Goal: Information Seeking & Learning: Compare options

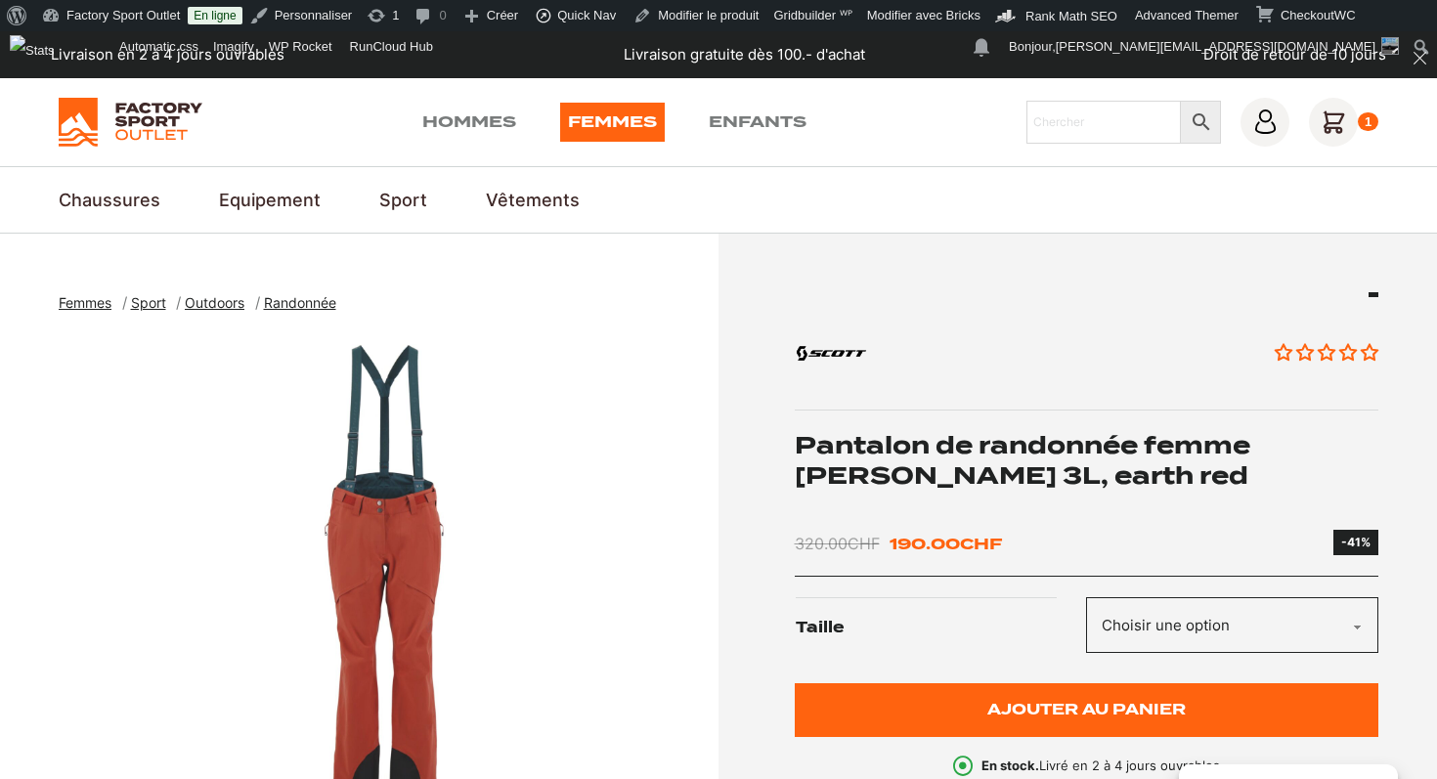
click at [1030, 458] on h1 "Pantalon de randonnée femme SCOTT Explorair 3L, earth red" at bounding box center [1087, 460] width 585 height 61
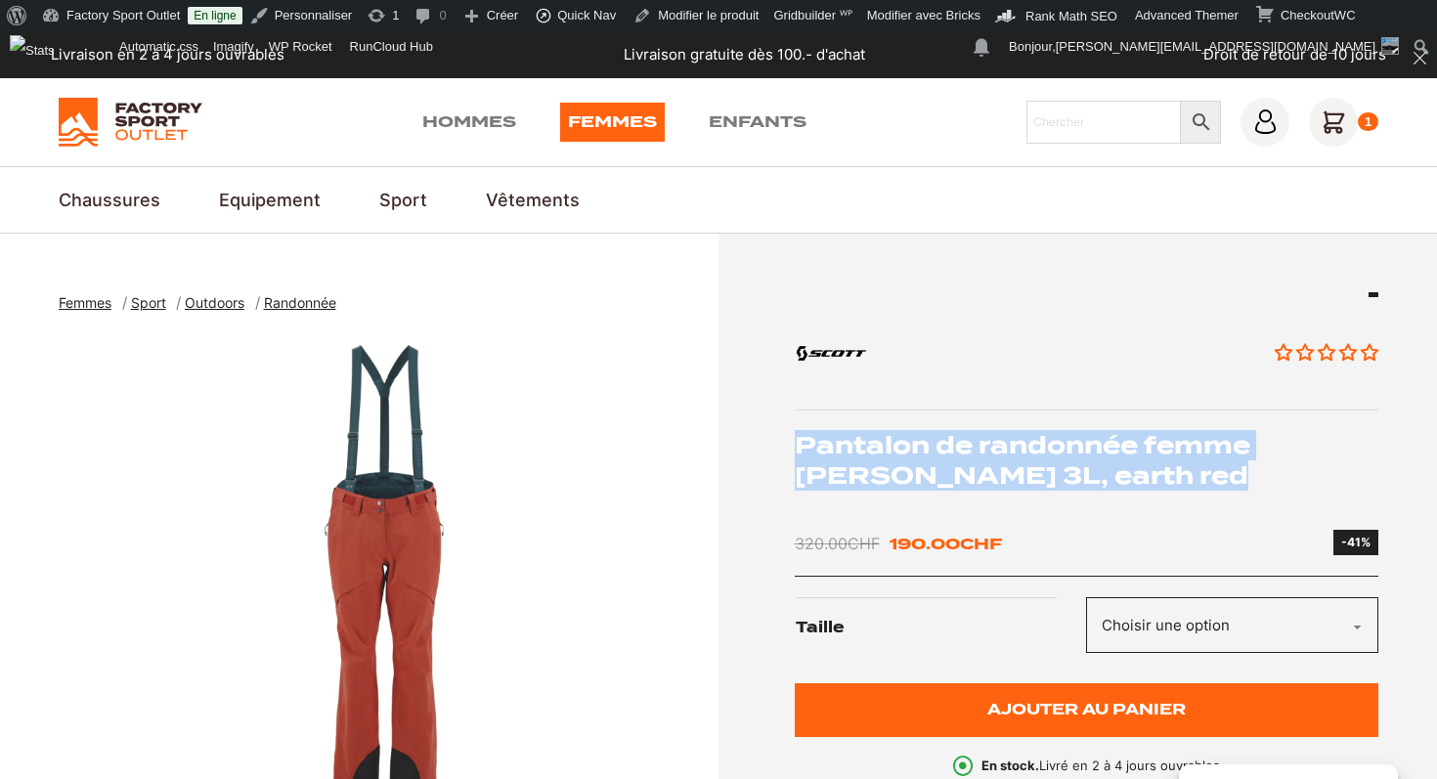
click at [1030, 458] on h1 "Pantalon de randonnée femme SCOTT Explorair 3L, earth red" at bounding box center [1087, 460] width 585 height 61
copy div "Pantalon de randonnée femme SCOTT Explorair 3L, earth red"
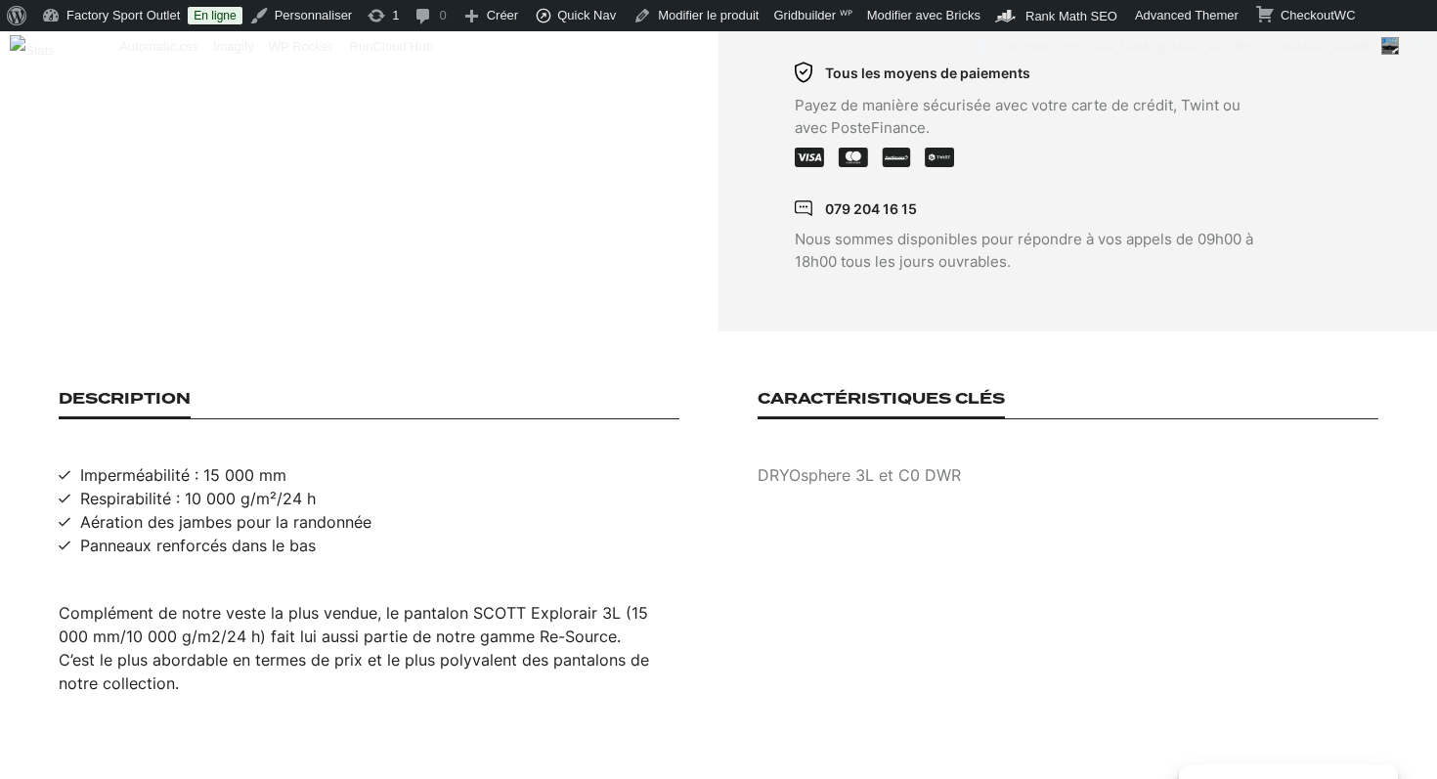
scroll to position [1275, 0]
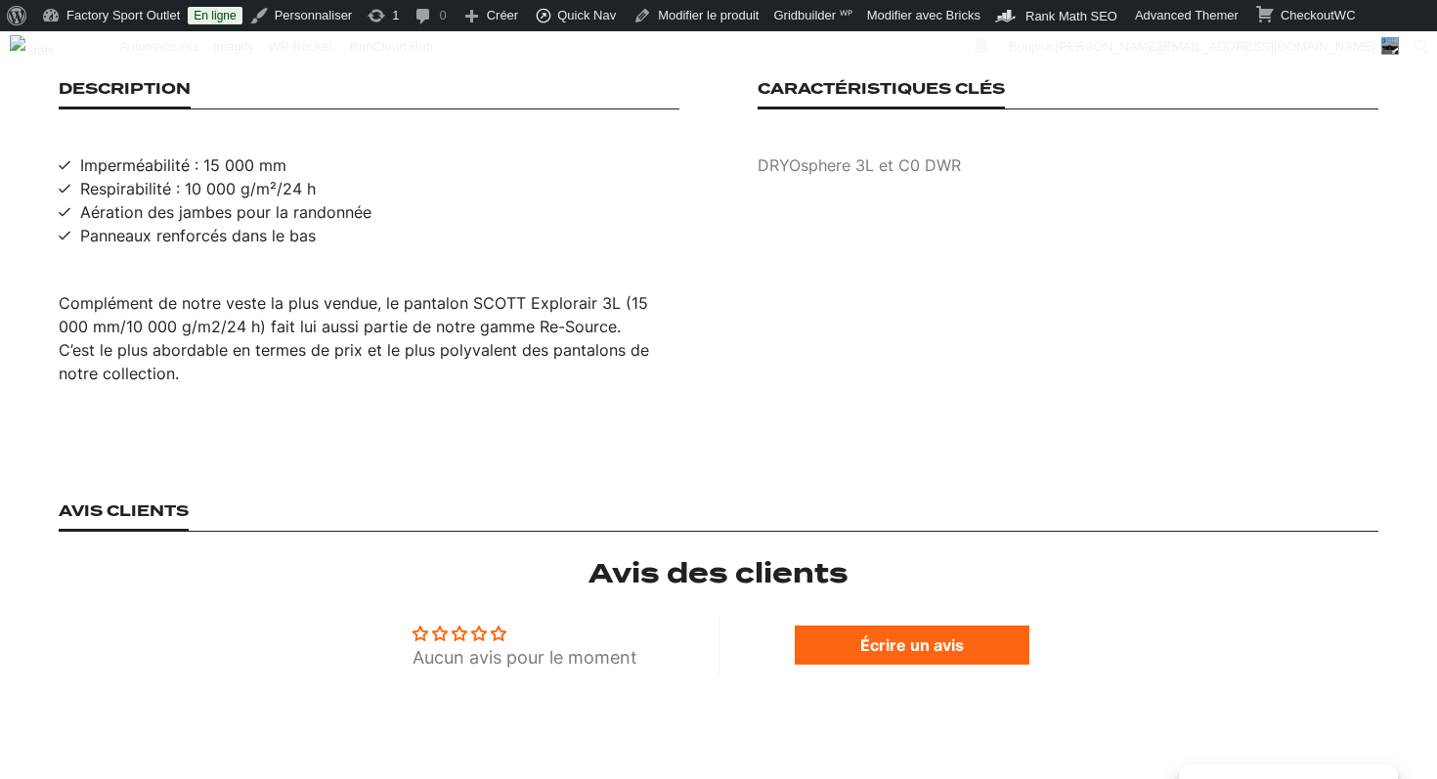
click at [422, 300] on span "Complément de notre veste la plus vendue, le pantalon SCOTT Explorair 3L (15 00…" at bounding box center [354, 338] width 591 height 90
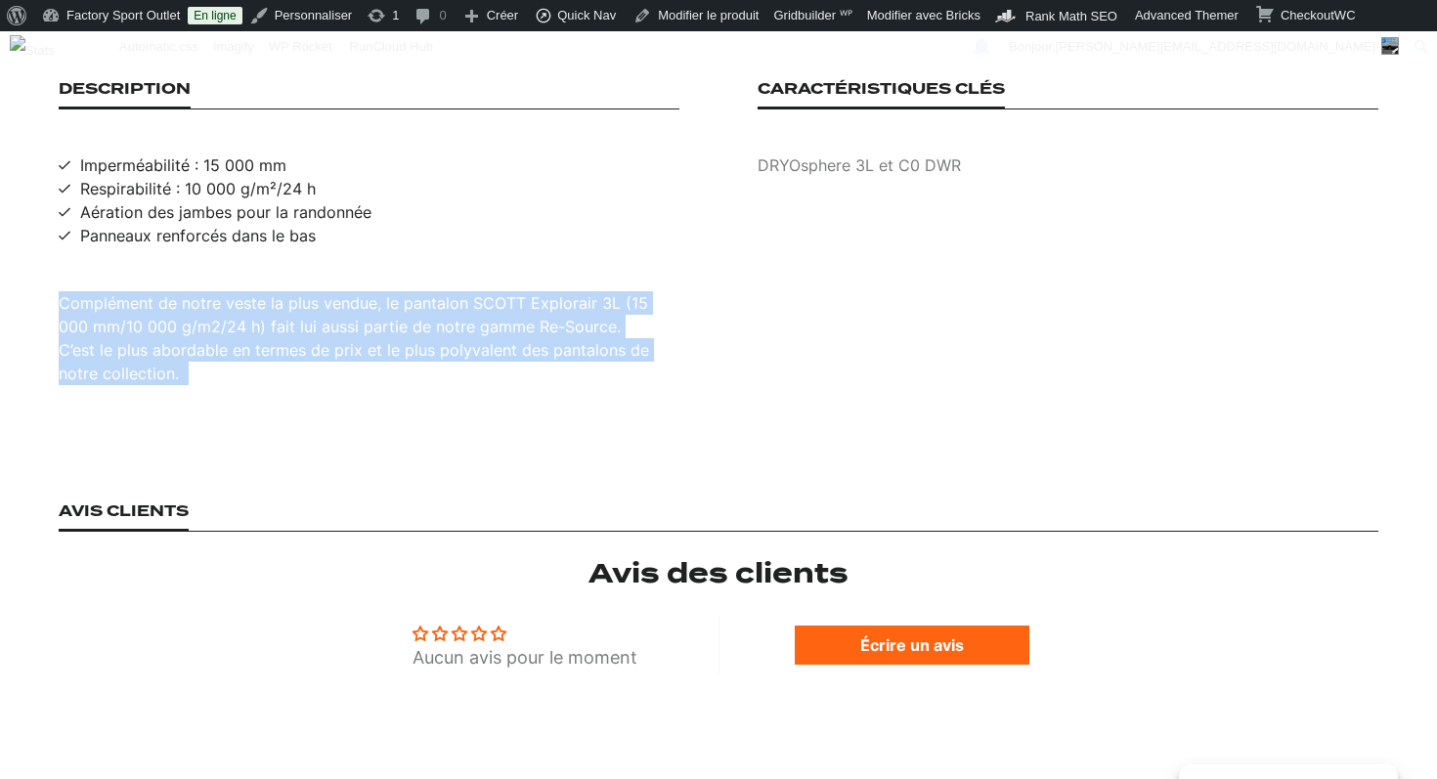
click at [422, 300] on span "Complément de notre veste la plus vendue, le pantalon SCOTT Explorair 3L (15 00…" at bounding box center [354, 338] width 591 height 90
copy div "Complément de notre veste la plus vendue, le pantalon SCOTT Explorair 3L (15 00…"
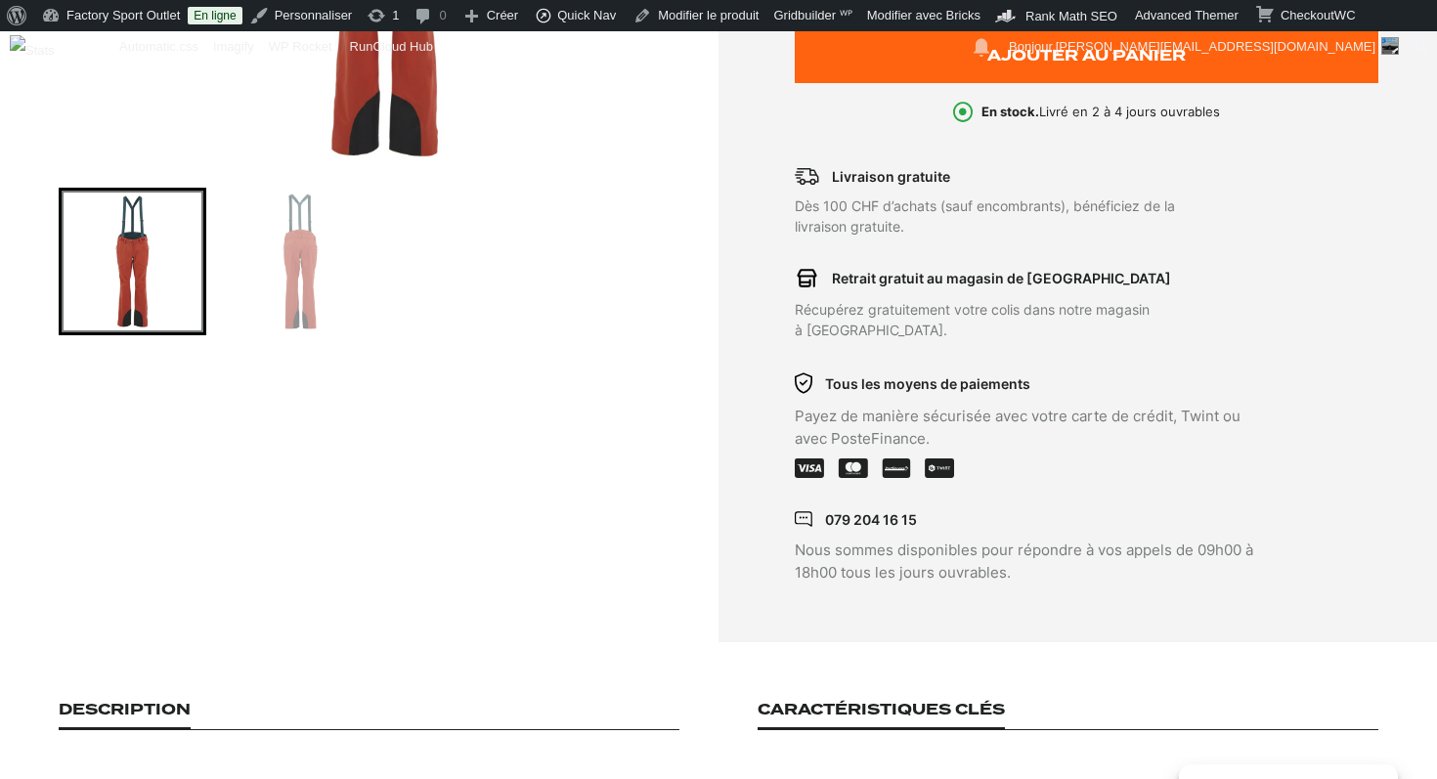
scroll to position [468, 0]
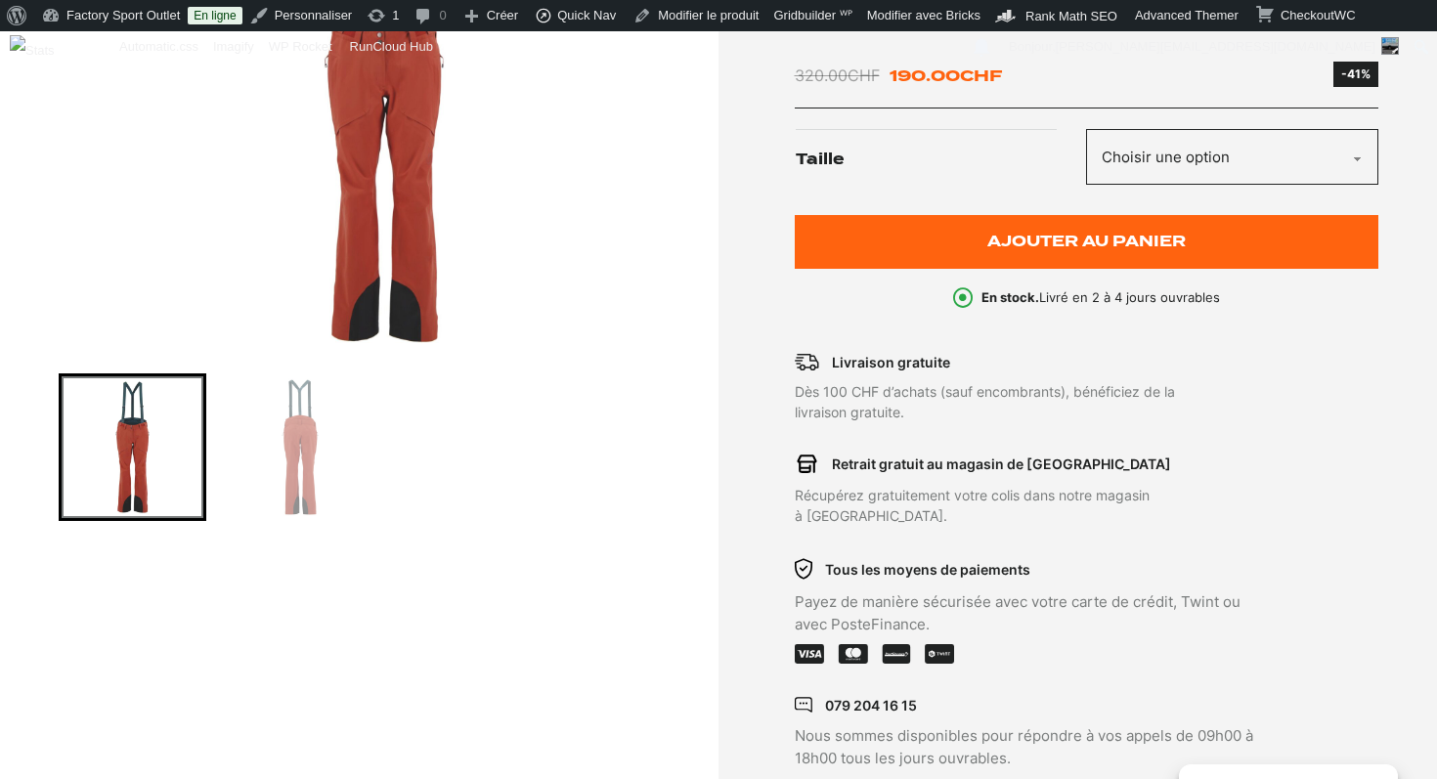
click at [407, 230] on img "1 of 2" at bounding box center [384, 109] width 650 height 489
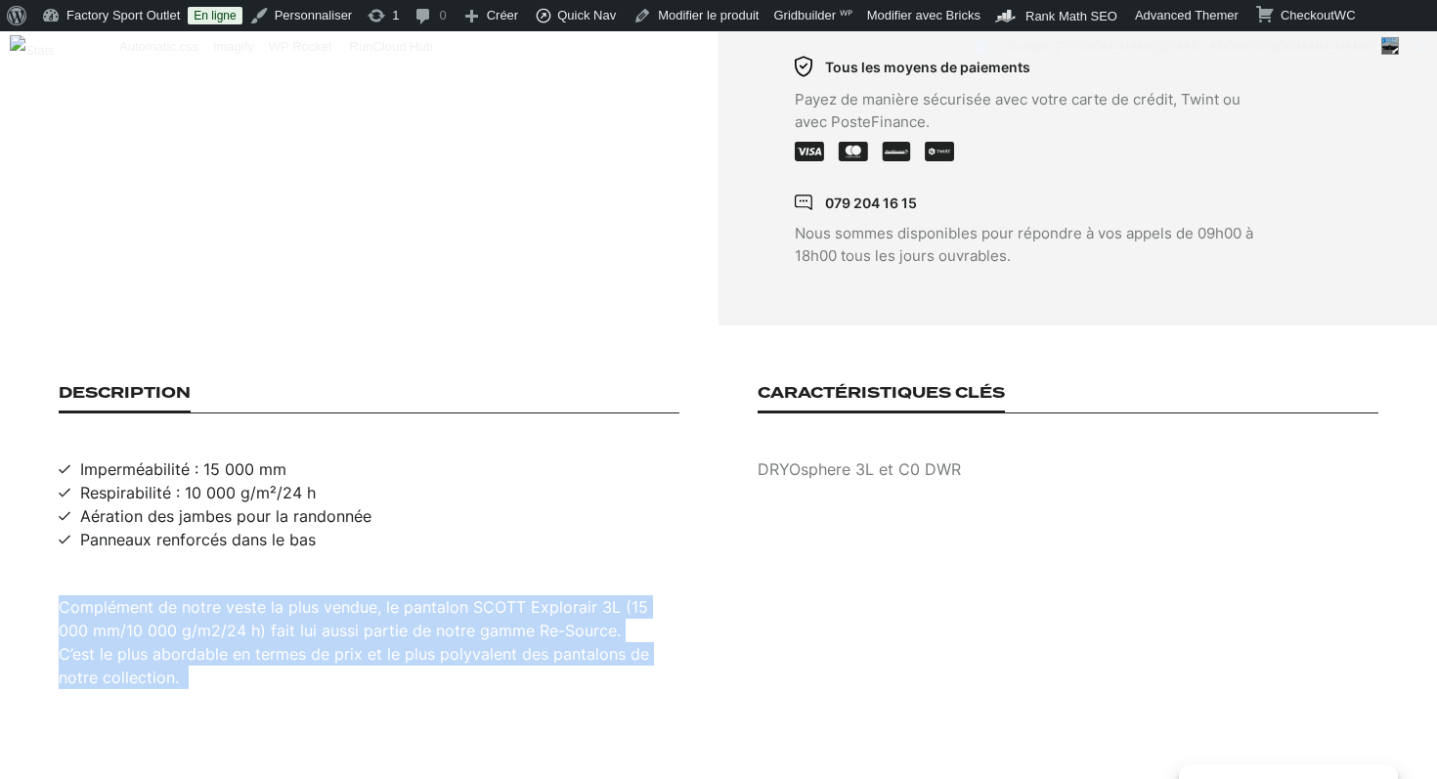
scroll to position [983, 0]
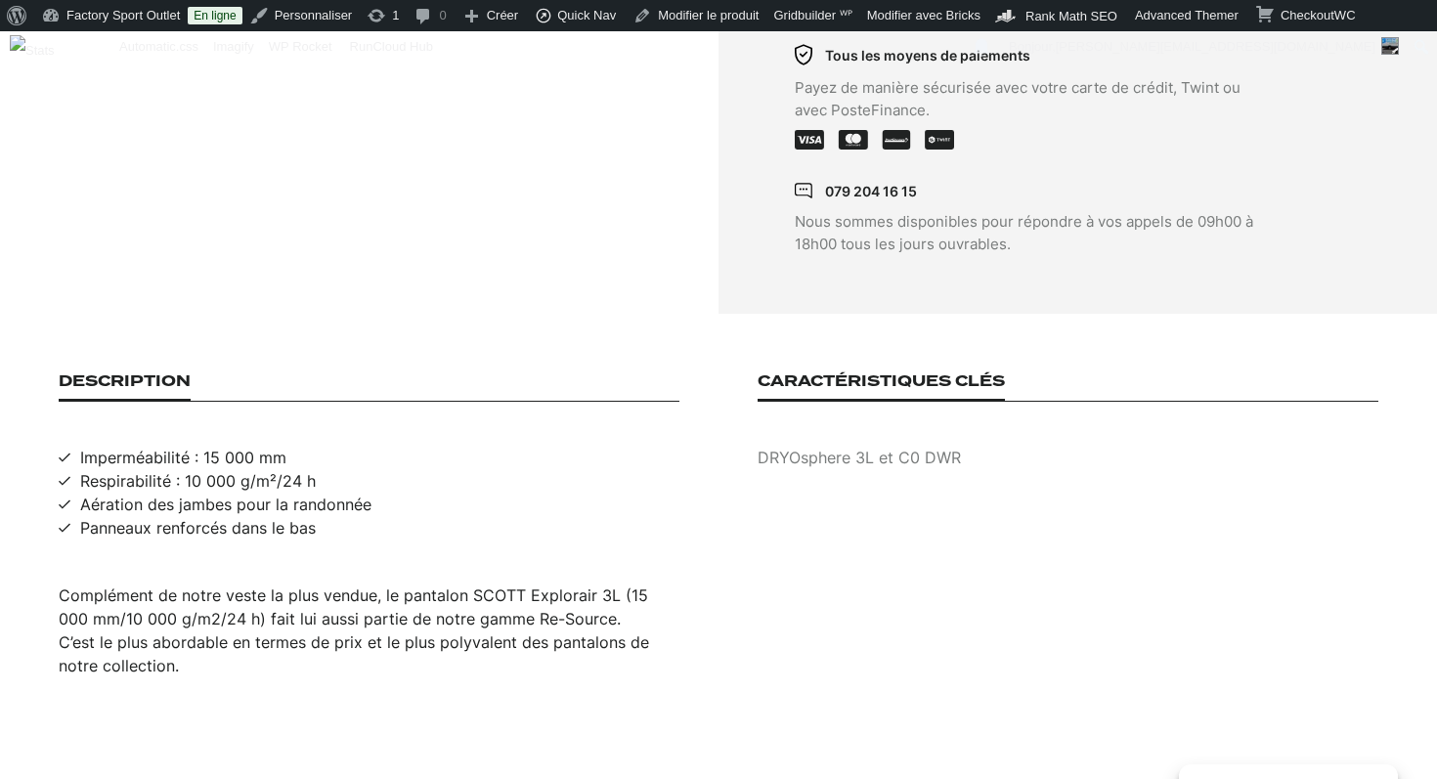
click at [262, 446] on span "Imperméabilité : 15 000 mm" at bounding box center [183, 457] width 206 height 23
copy span "Imperméabilité : 15 000 mm"
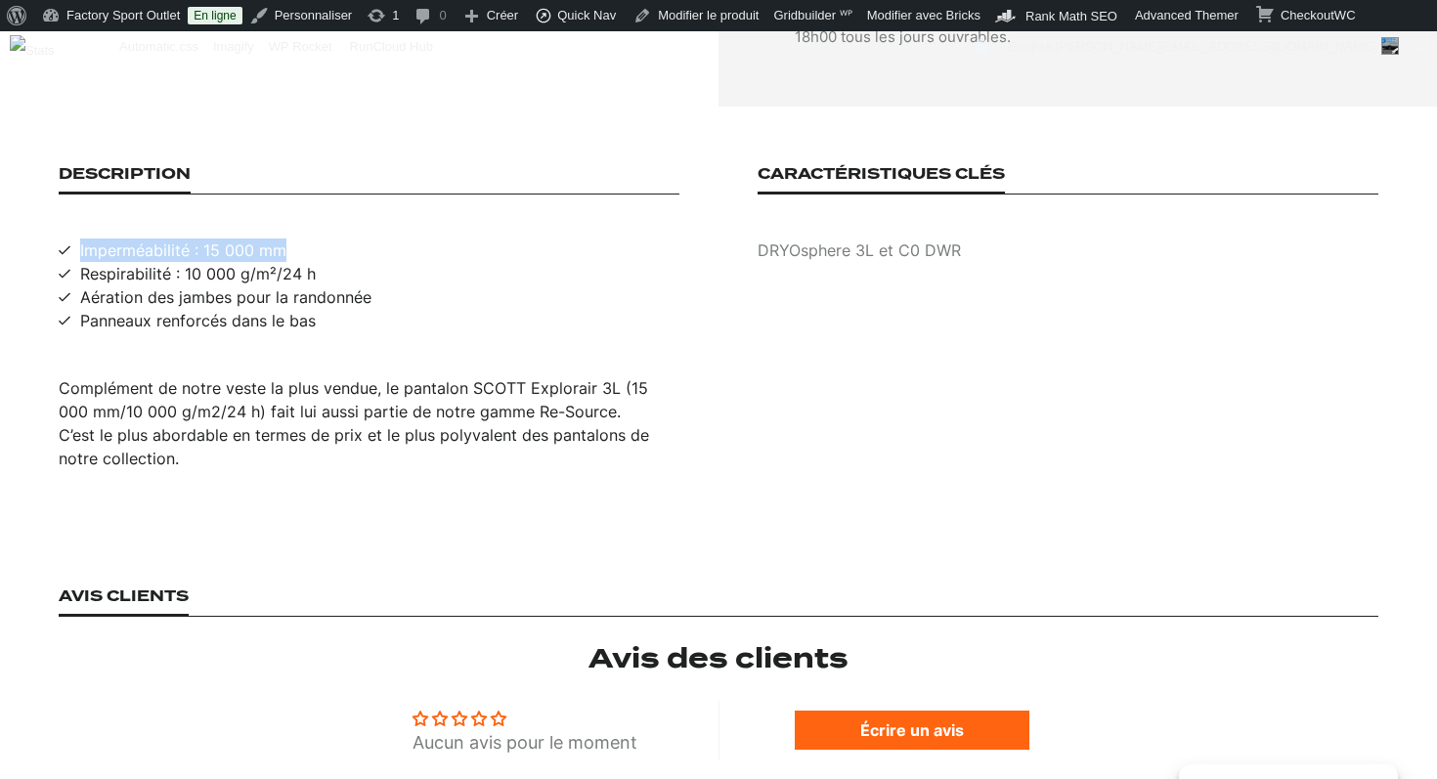
scroll to position [1289, 0]
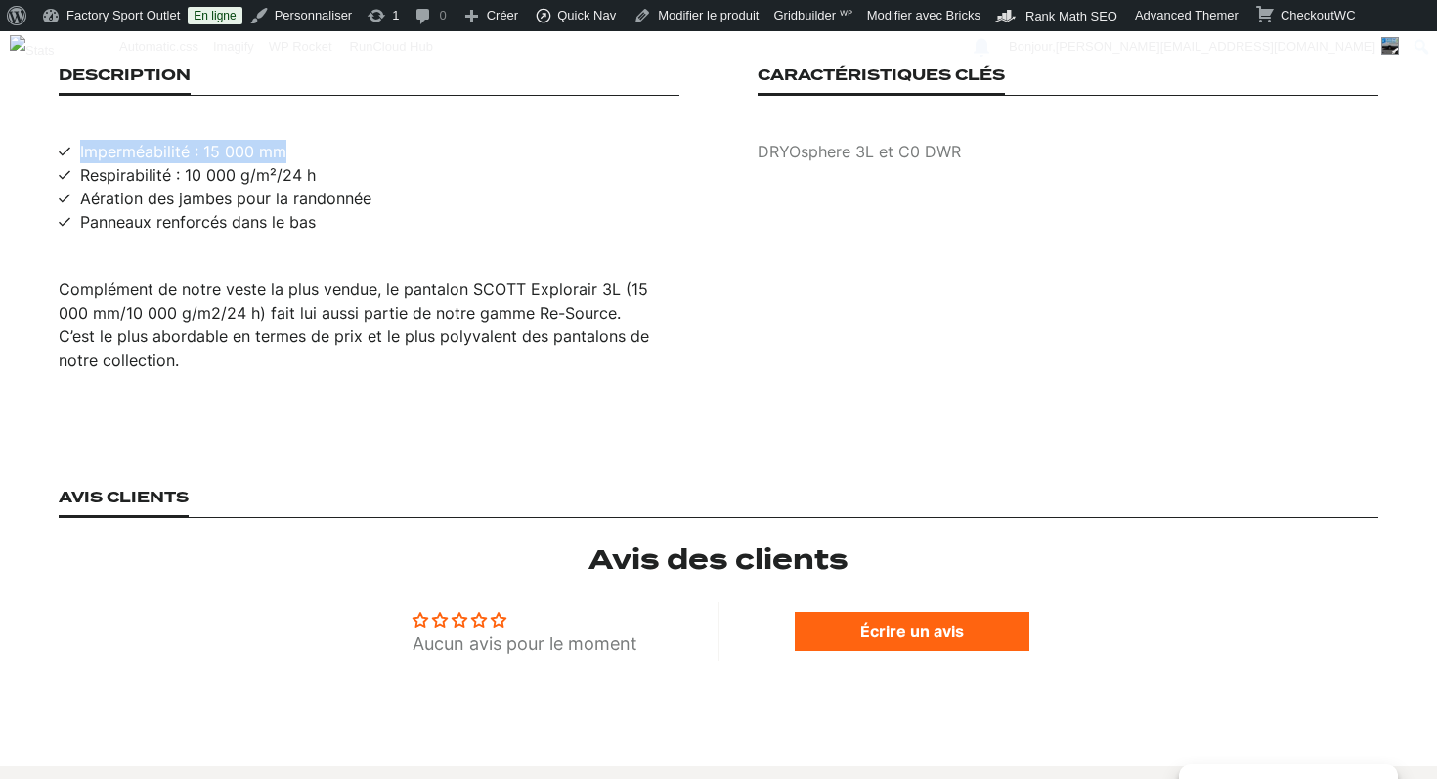
copy span "Imperméabilité : 15 000 mm"
click at [300, 163] on span "Respirabilité : 10 000 g/m²/24 h" at bounding box center [198, 174] width 236 height 23
copy span "Respirabilité : 10 000 g/m²/24 h"
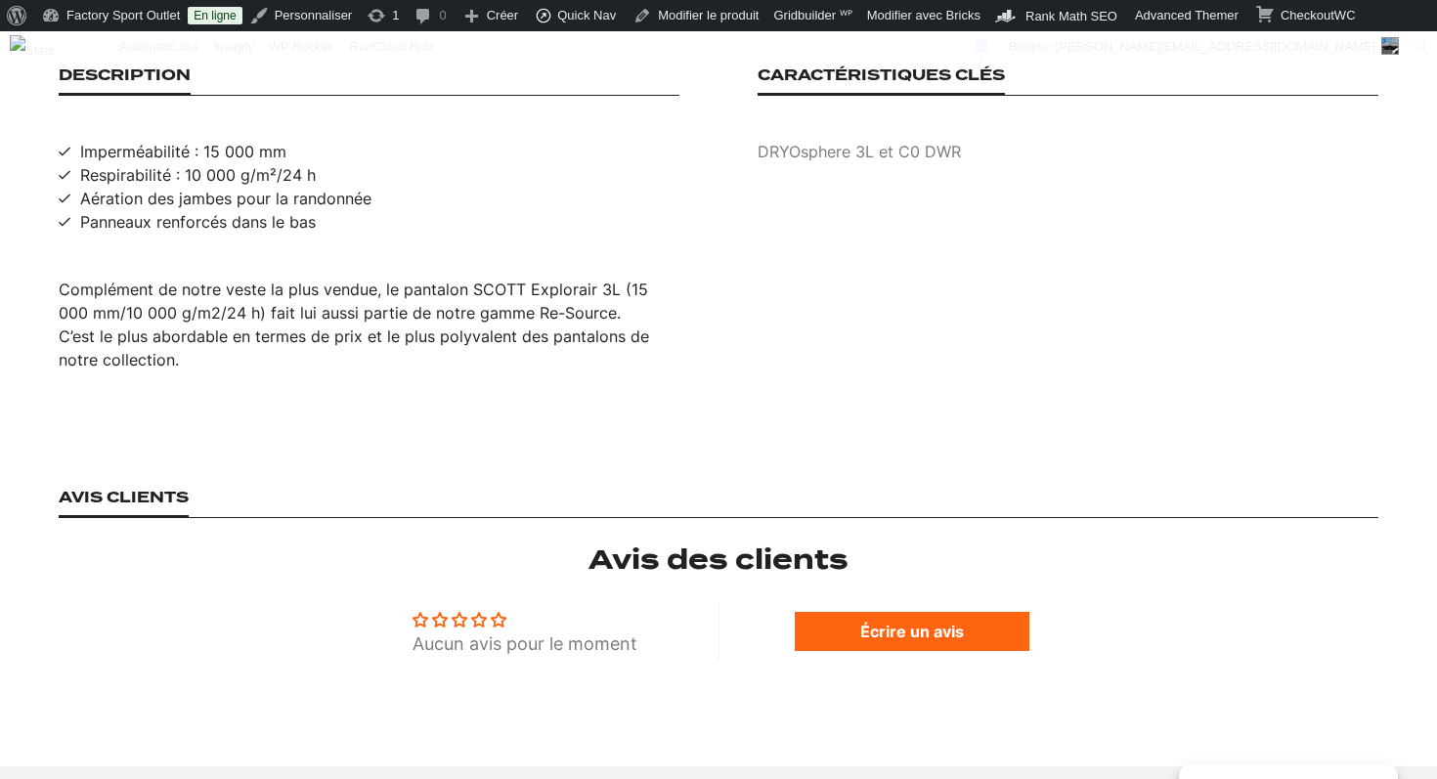
click at [257, 187] on span "Aération des jambes pour la randonnée" at bounding box center [225, 198] width 291 height 23
copy span "Aération des jambes pour la randonnée"
click at [248, 210] on span "Panneaux renforcés dans le bas" at bounding box center [198, 221] width 236 height 23
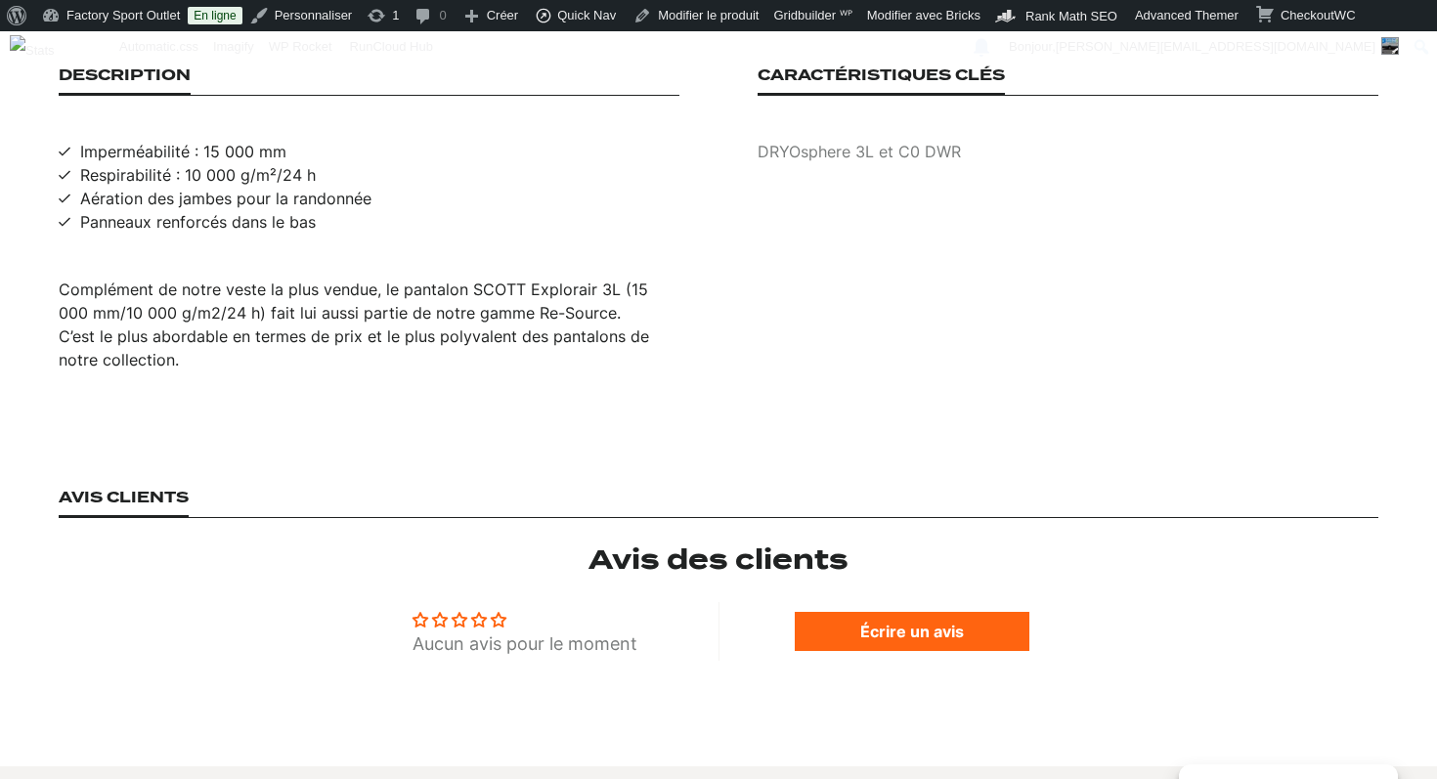
click at [243, 210] on span "Panneaux renforcés dans le bas" at bounding box center [198, 221] width 236 height 23
copy span "Panneaux renforcés dans le bas"
click at [874, 140] on p "DRYOsphere 3L et C0 DWR" at bounding box center [1068, 151] width 621 height 23
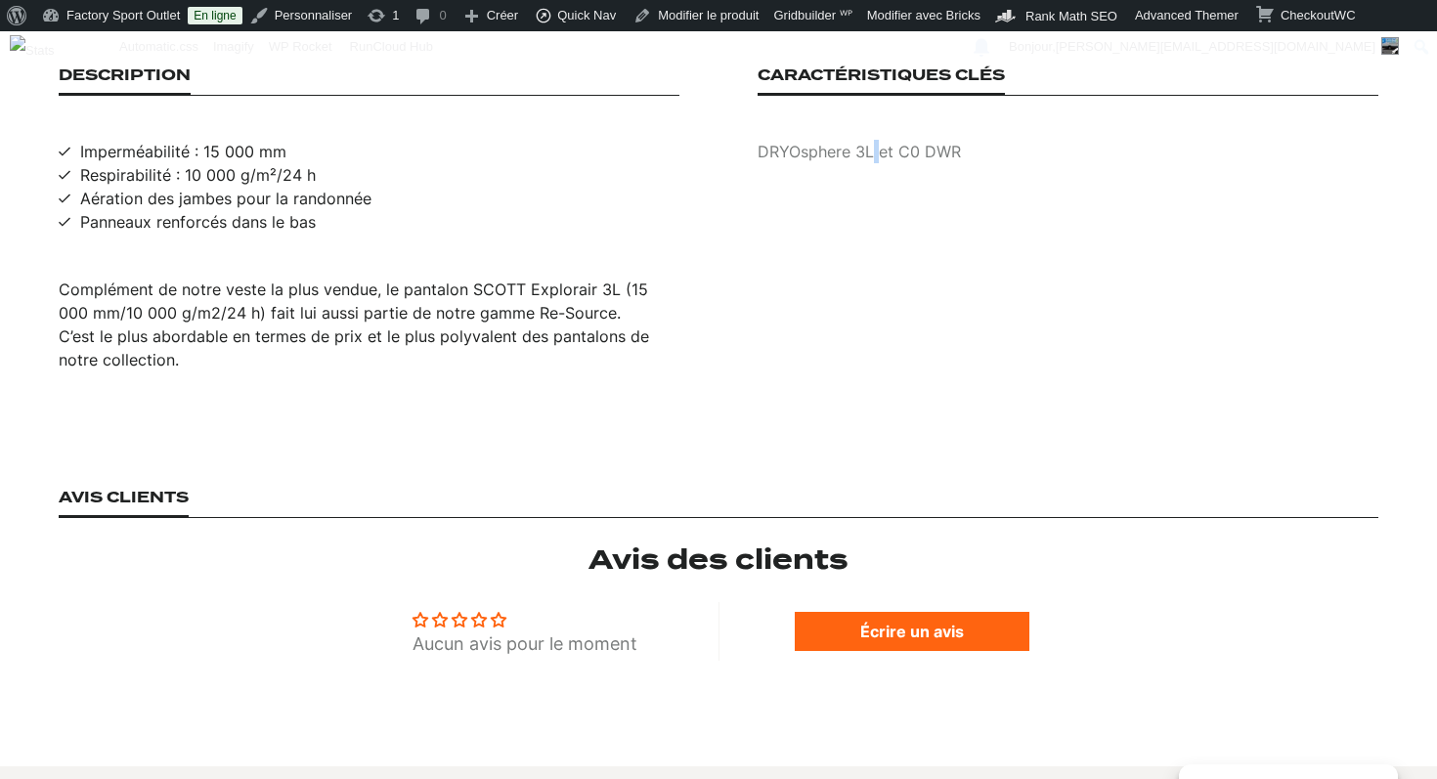
click at [874, 140] on p "DRYOsphere 3L et C0 DWR" at bounding box center [1068, 151] width 621 height 23
copy p "DRYOsphere 3L et C0 DWR"
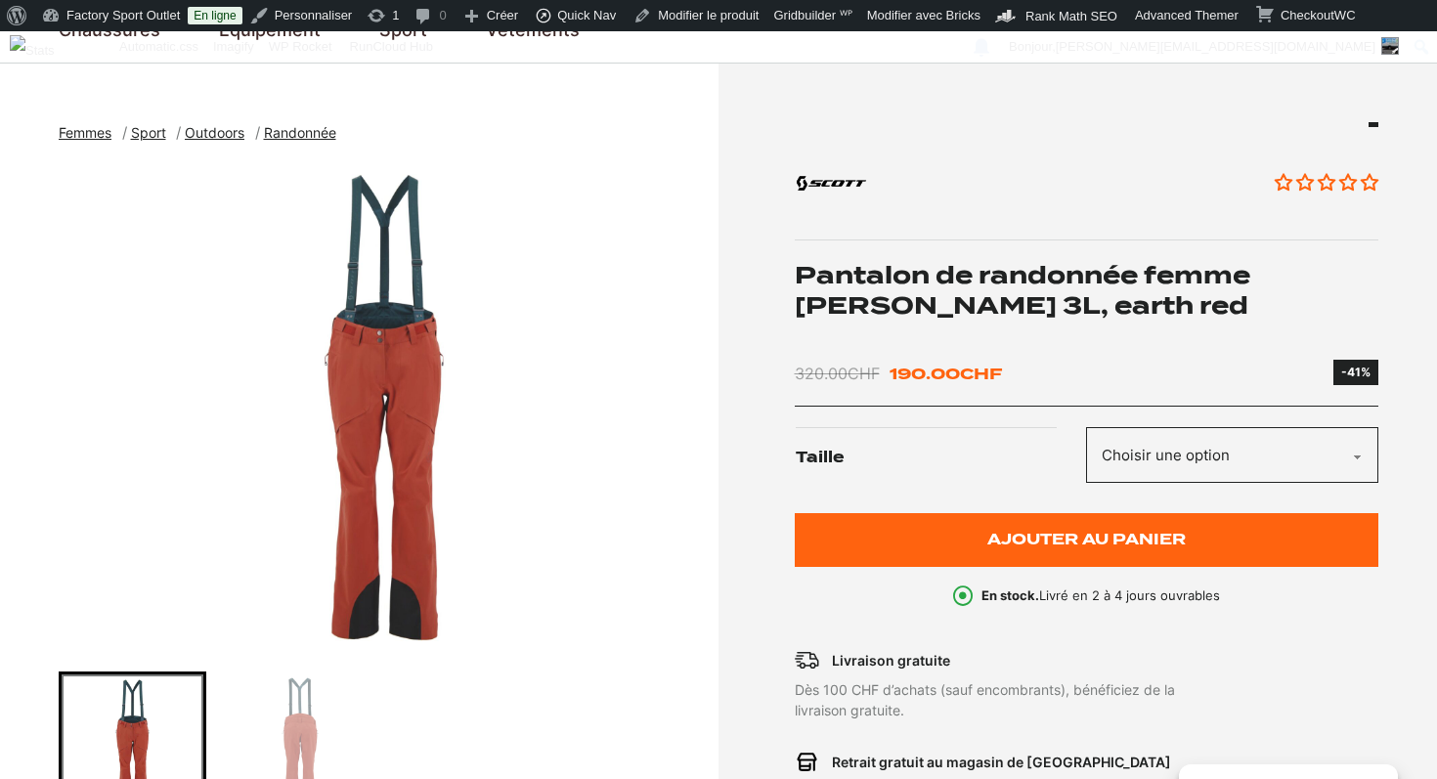
scroll to position [0, 0]
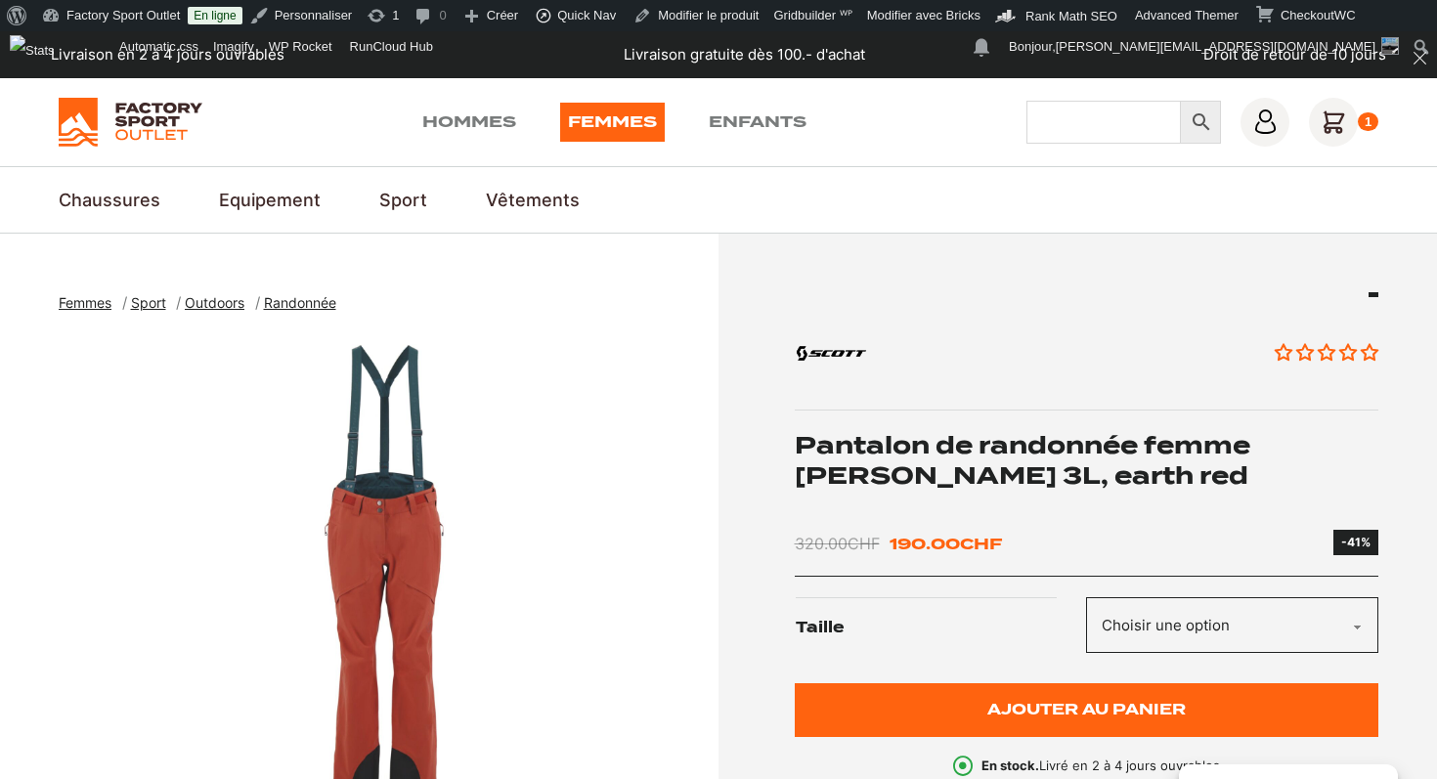
click at [1065, 127] on input "Chercher" at bounding box center [1104, 122] width 154 height 43
type input "explorair 3 couches"
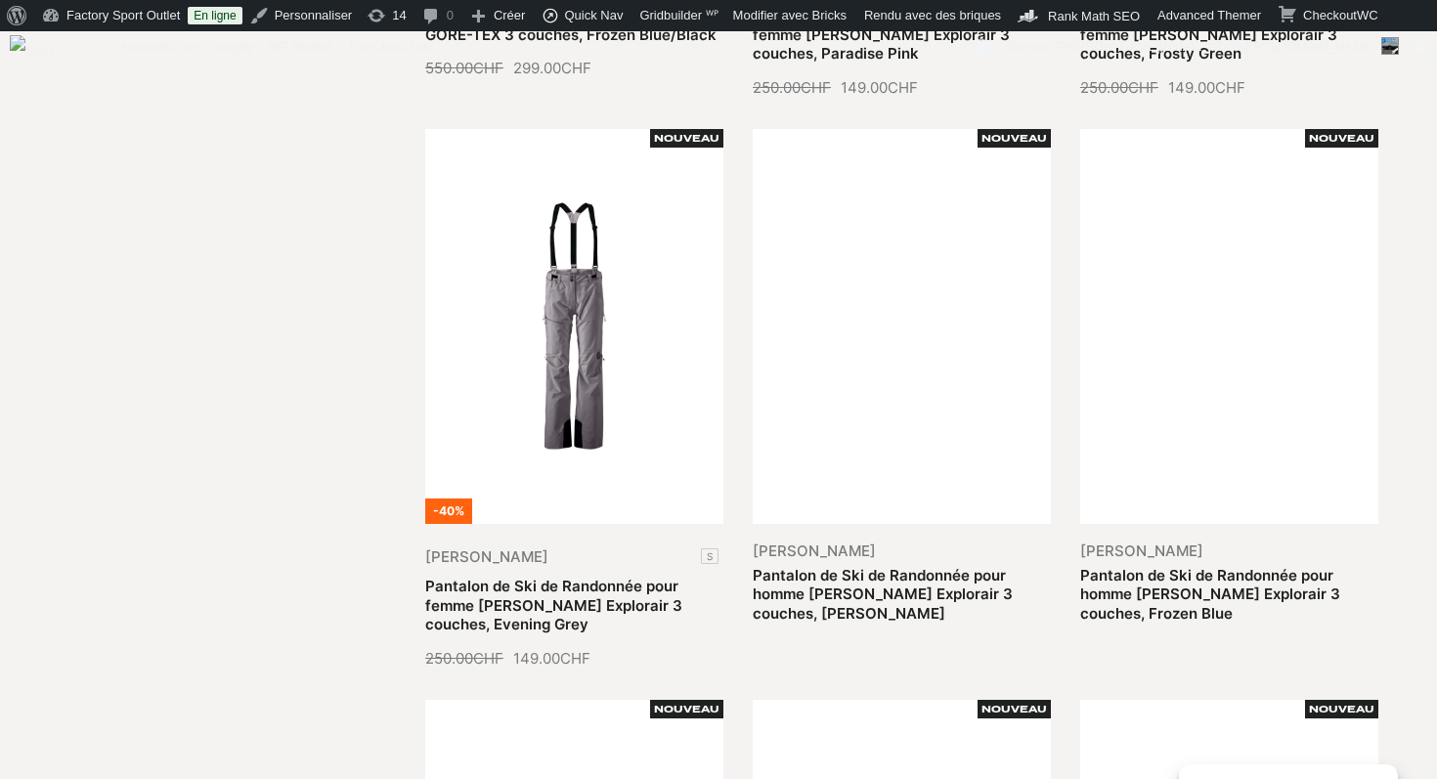
scroll to position [1523, 0]
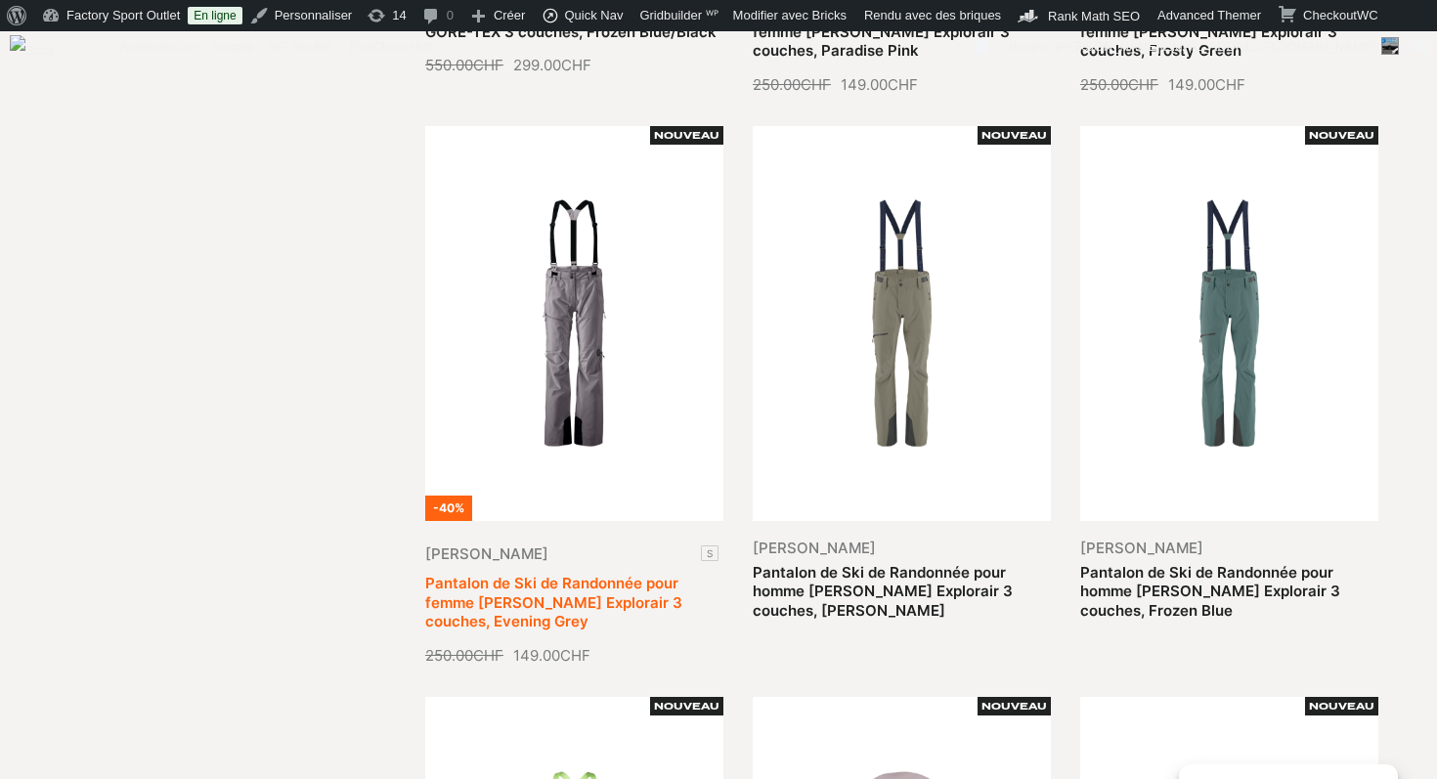
click at [577, 574] on link "Pantalon de Ski de Randonnée pour femme [PERSON_NAME] Explorair 3 couches, Even…" at bounding box center [553, 602] width 257 height 57
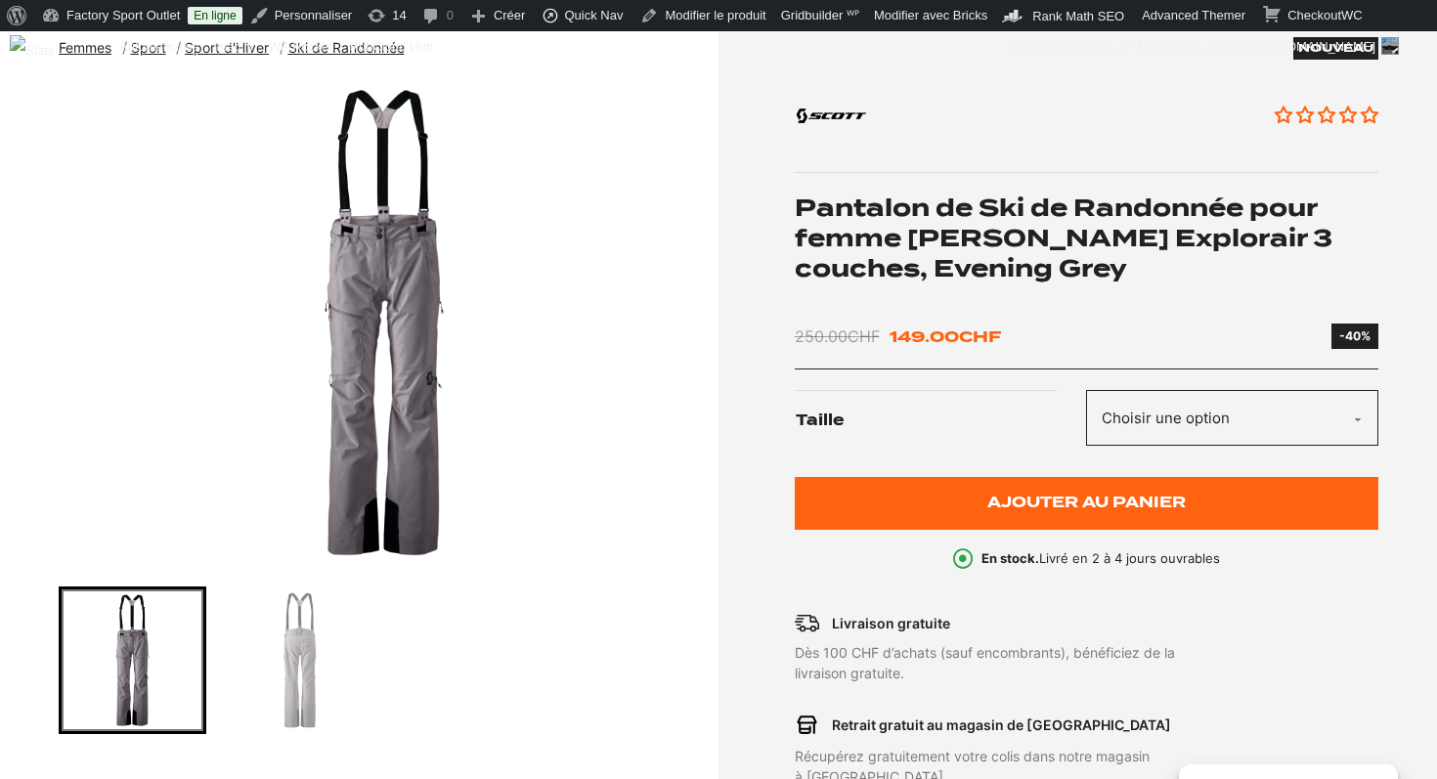
scroll to position [249, 0]
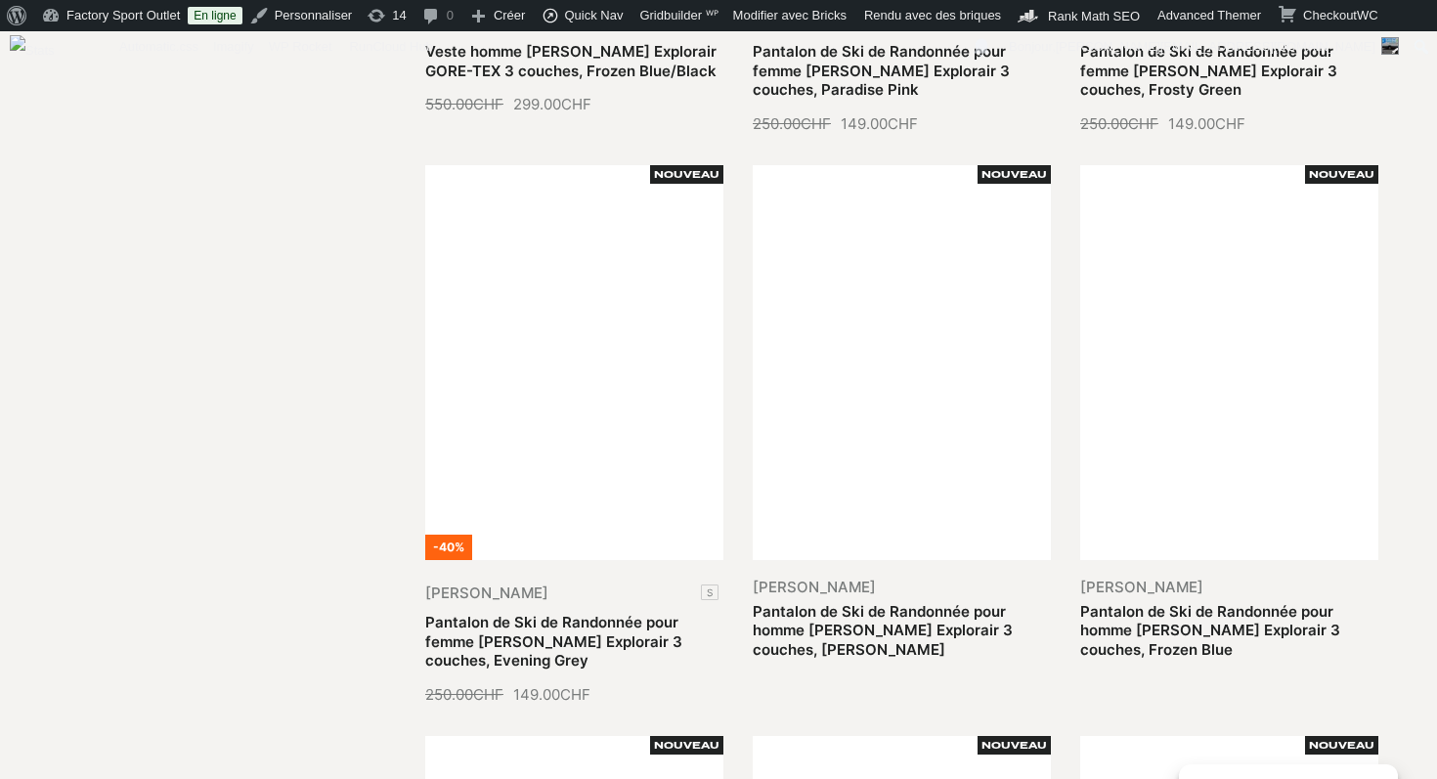
scroll to position [1491, 0]
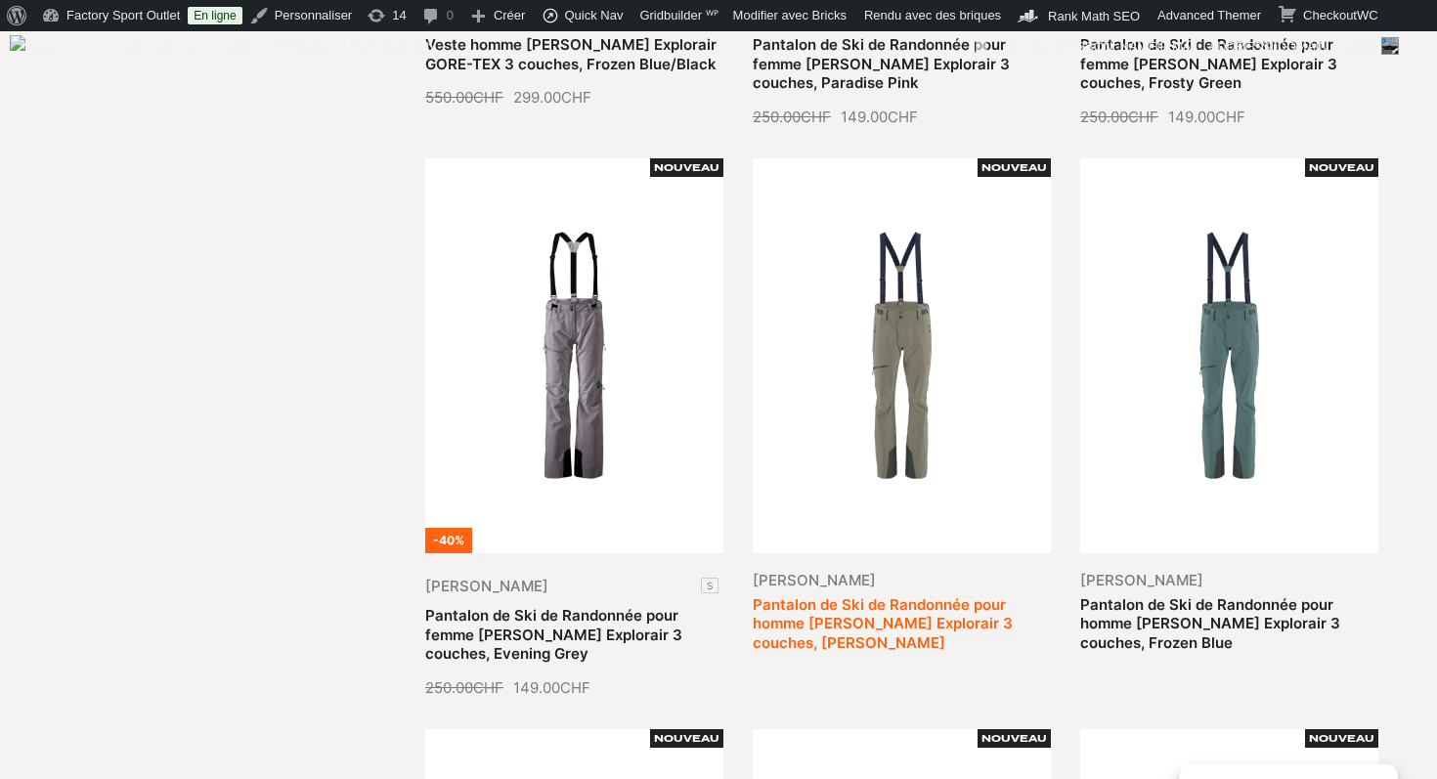
click at [957, 595] on link "Pantalon de Ski de Randonnée pour homme SCOTT Explorair 3 couches, Dust Grey" at bounding box center [883, 623] width 260 height 57
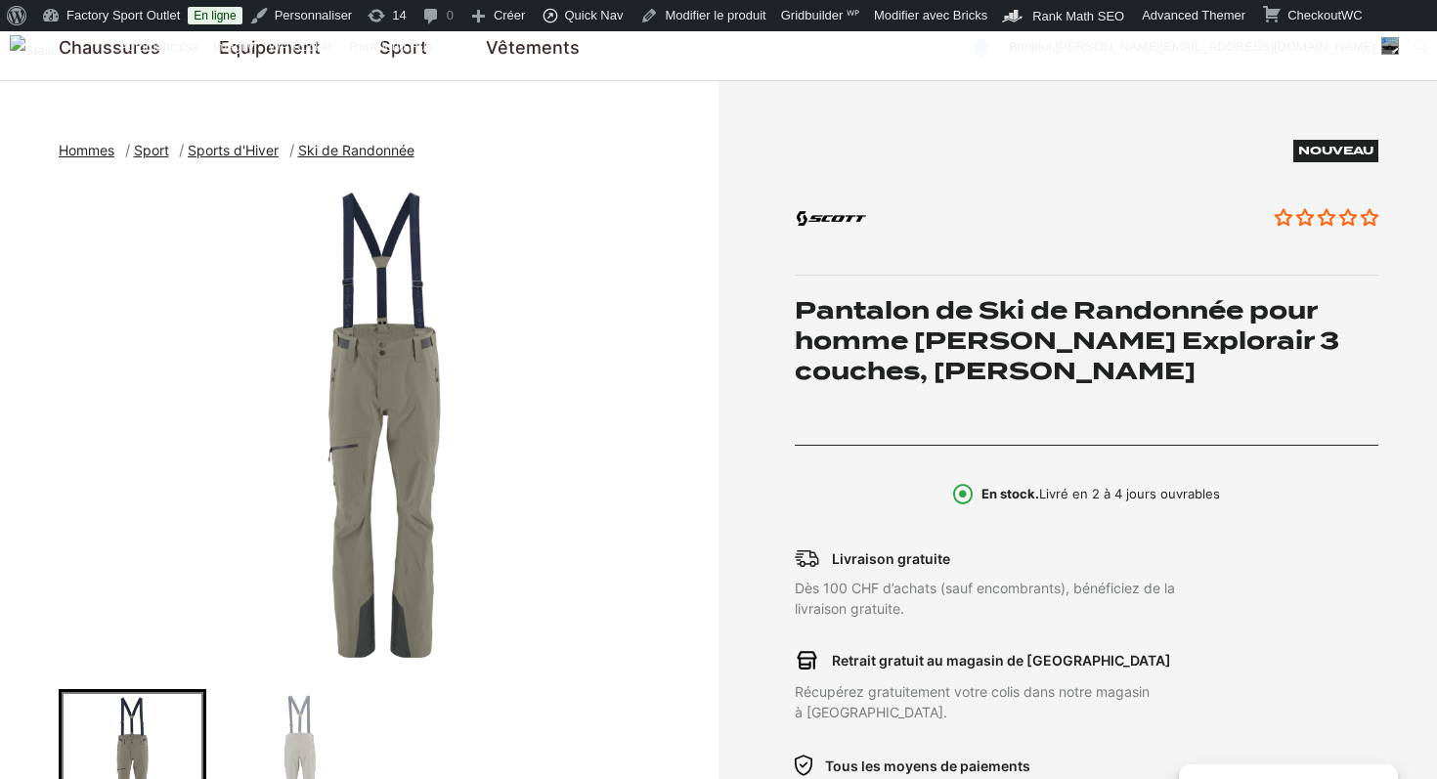
scroll to position [191, 0]
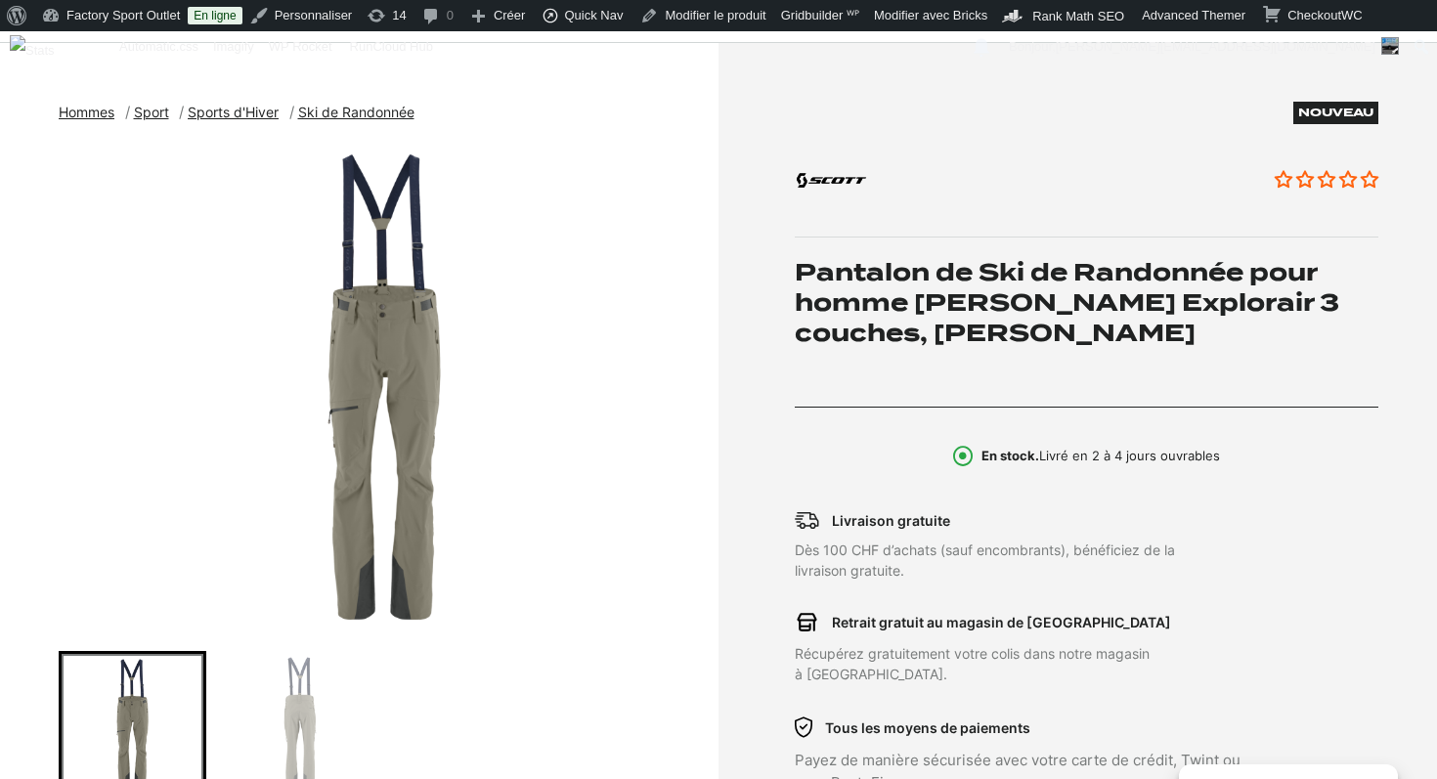
drag, startPoint x: 944, startPoint y: 453, endPoint x: 1247, endPoint y: 460, distance: 302.2
click at [1247, 460] on div "En stock. Livré en 2 à 4 jours ouvrables" at bounding box center [1087, 457] width 585 height 20
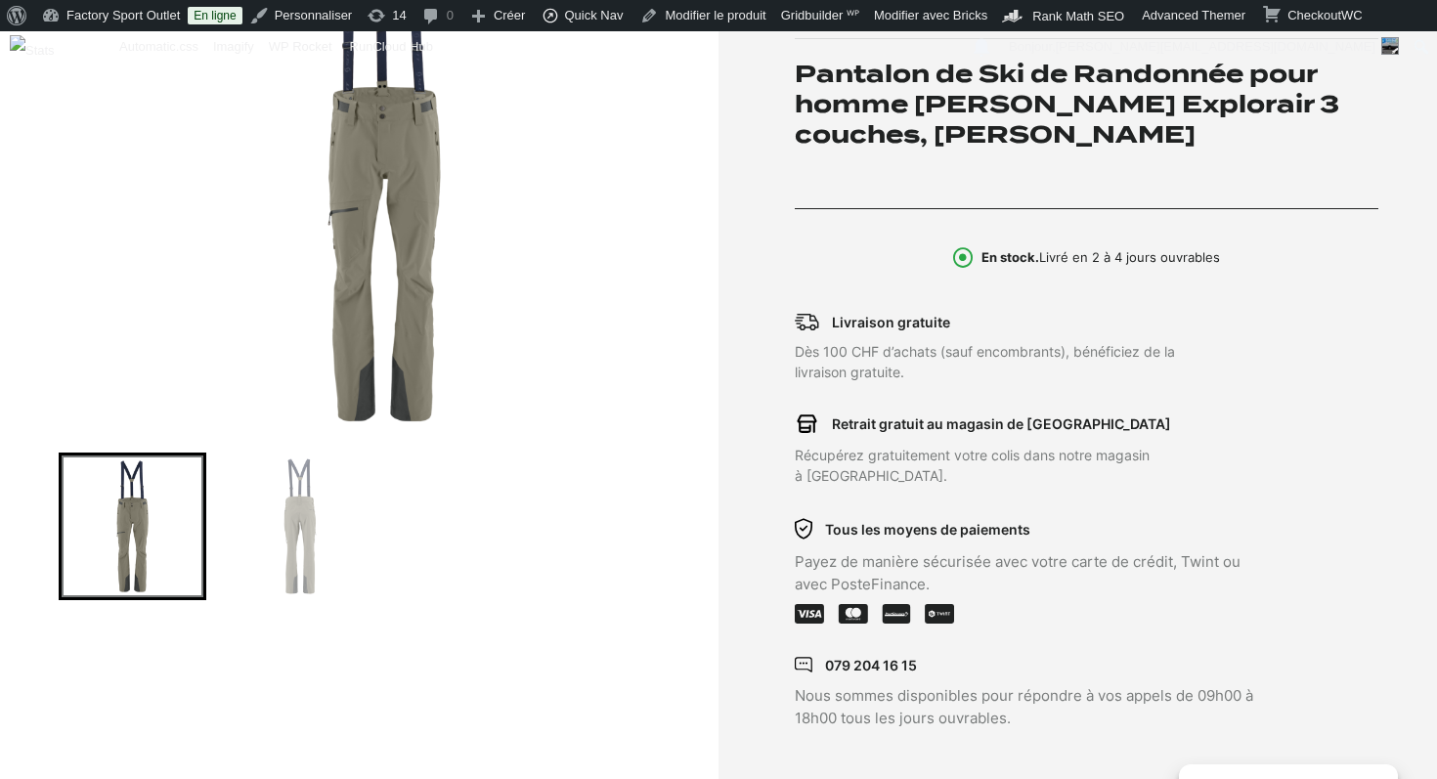
click at [1129, 560] on p "Payez de manière sécurisée avec votre carte de crédit, Twint ou avec PosteFinan…" at bounding box center [1028, 573] width 467 height 44
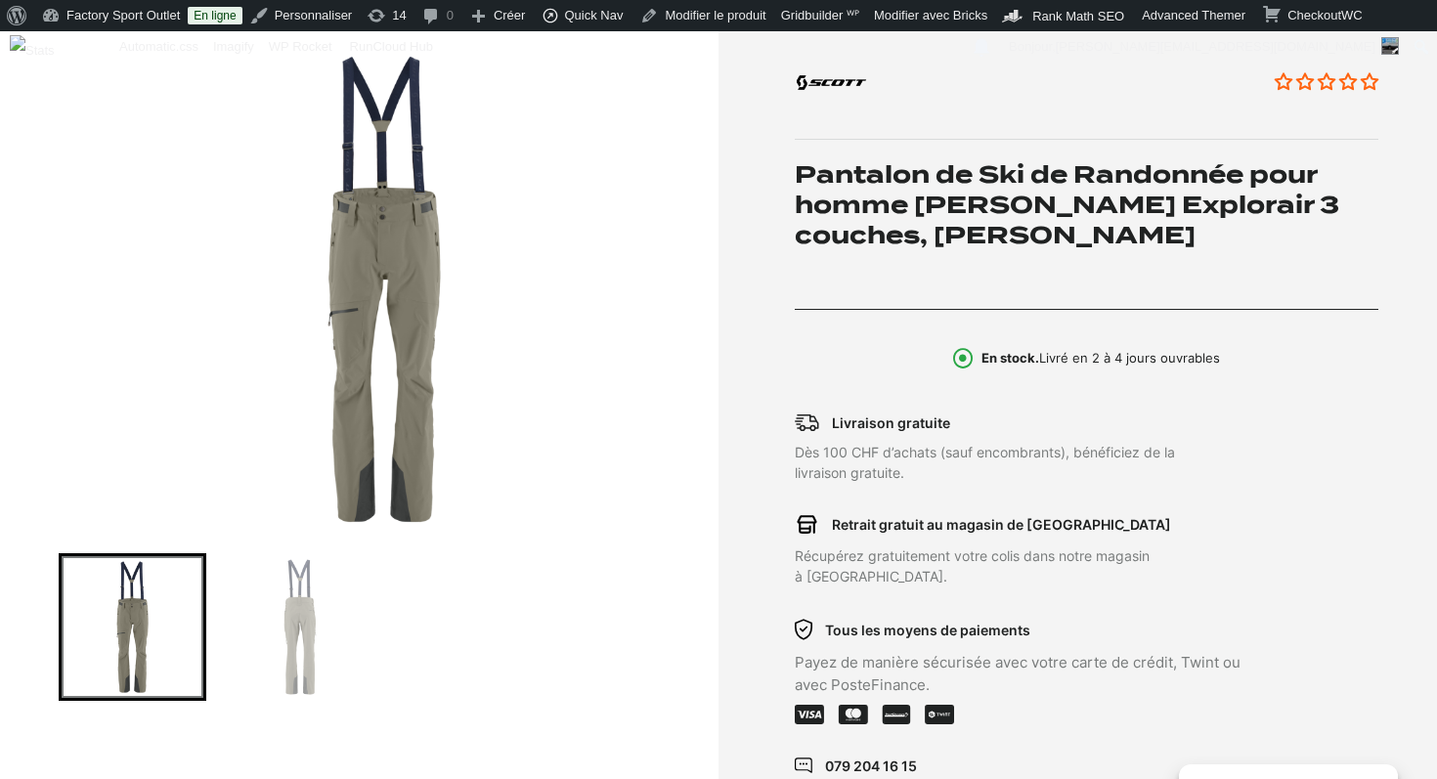
scroll to position [285, 0]
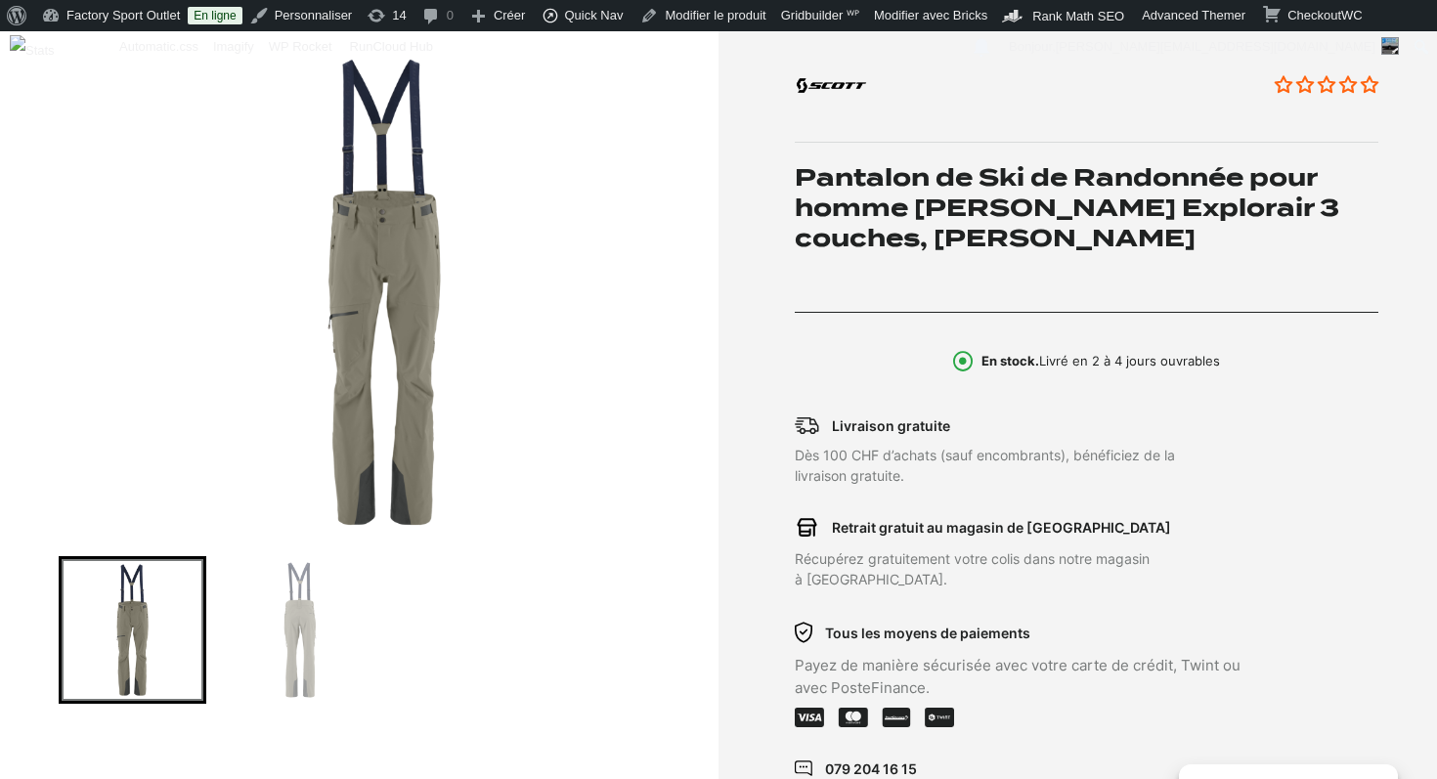
scroll to position [285, 0]
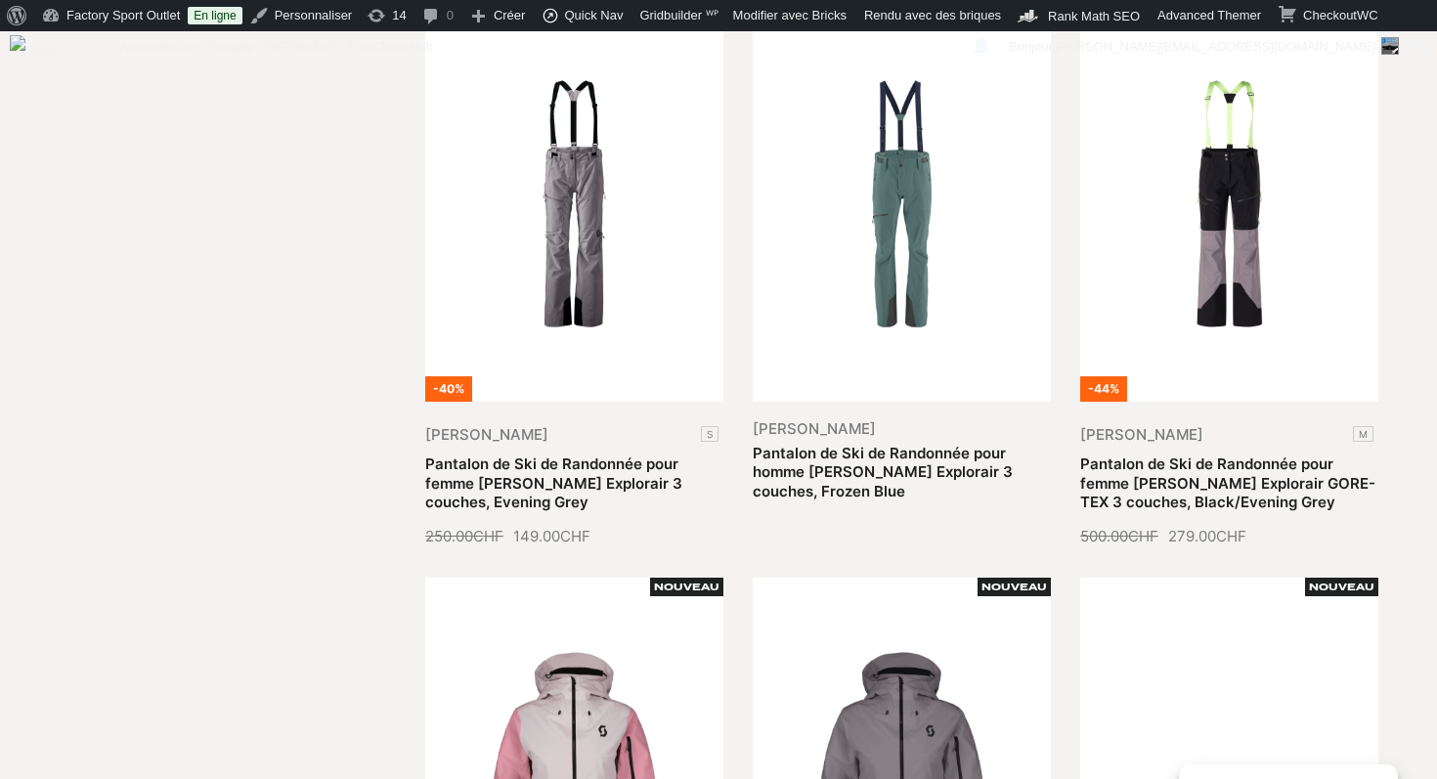
scroll to position [1642, 0]
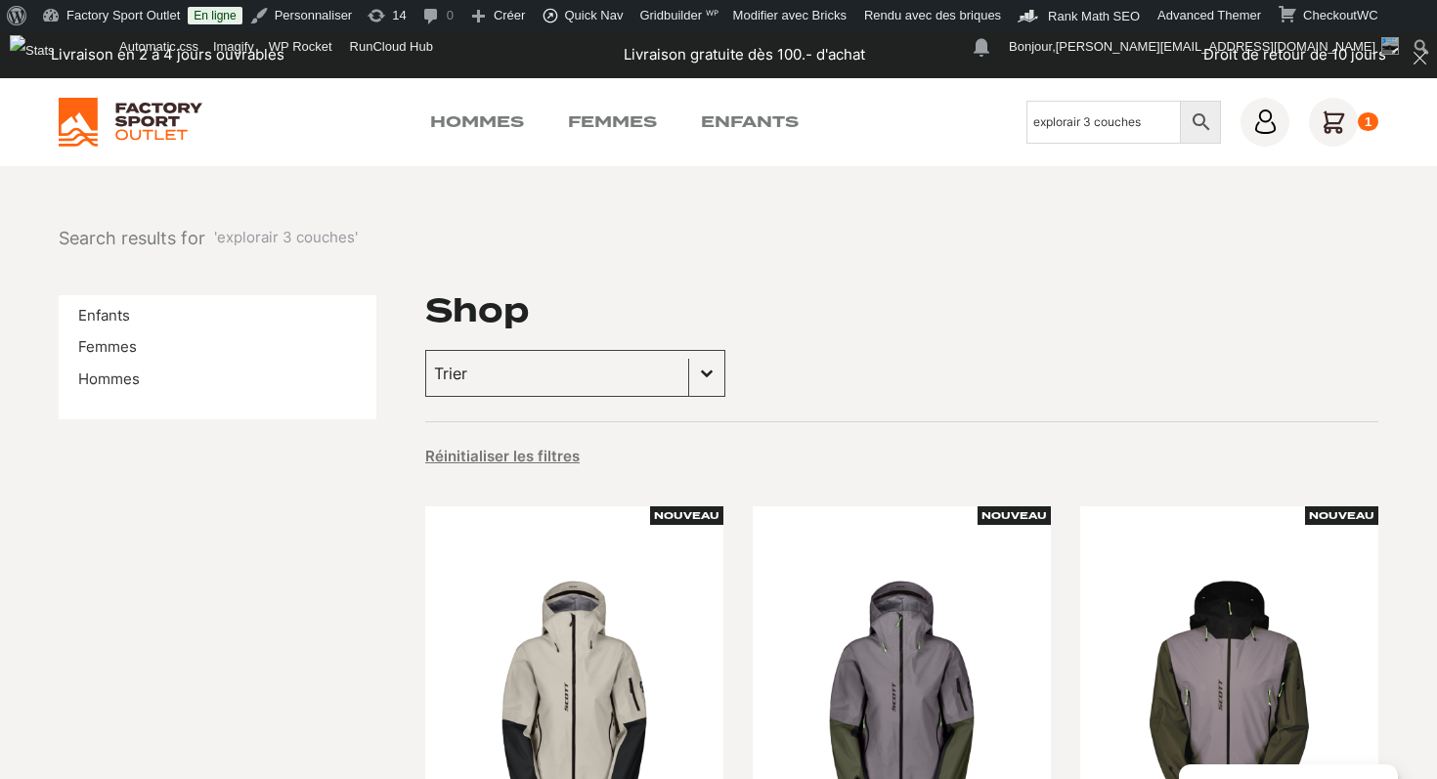
click at [1085, 116] on input "explorair 3 couches" at bounding box center [1104, 122] width 154 height 43
type input "dryo pro 2.5"
